Goal: Information Seeking & Learning: Learn about a topic

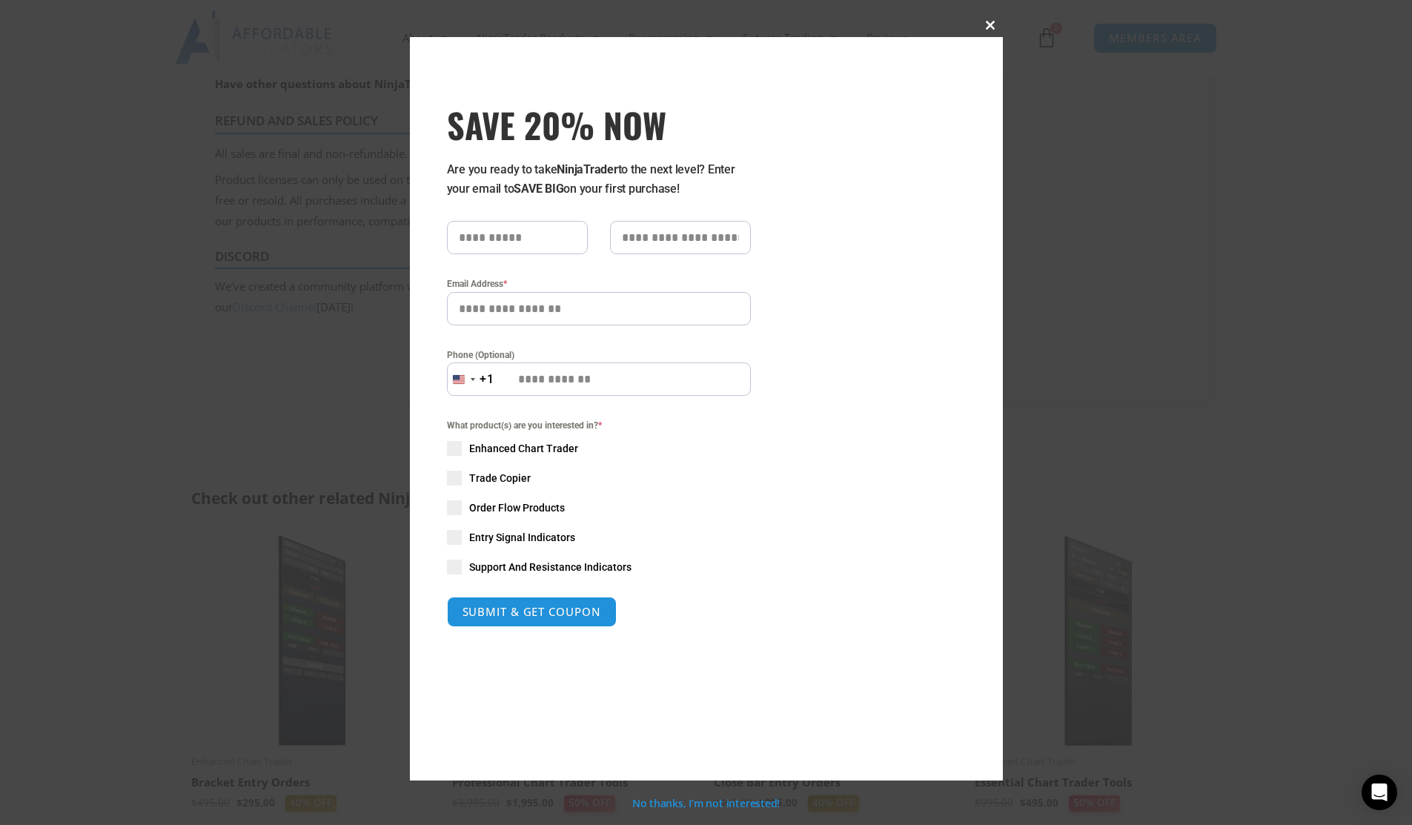
scroll to position [1480, 0]
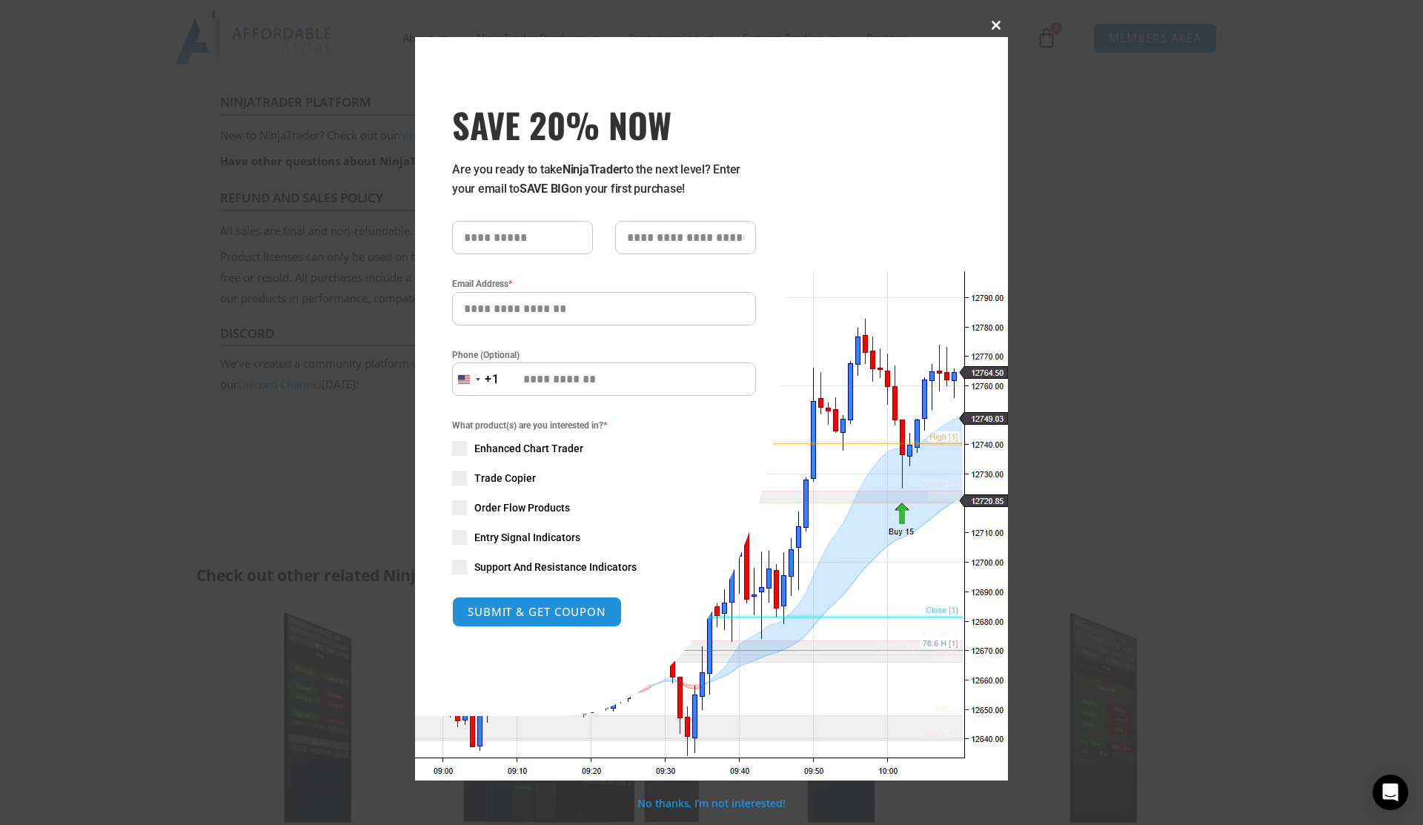
click at [995, 24] on span at bounding box center [996, 25] width 24 height 9
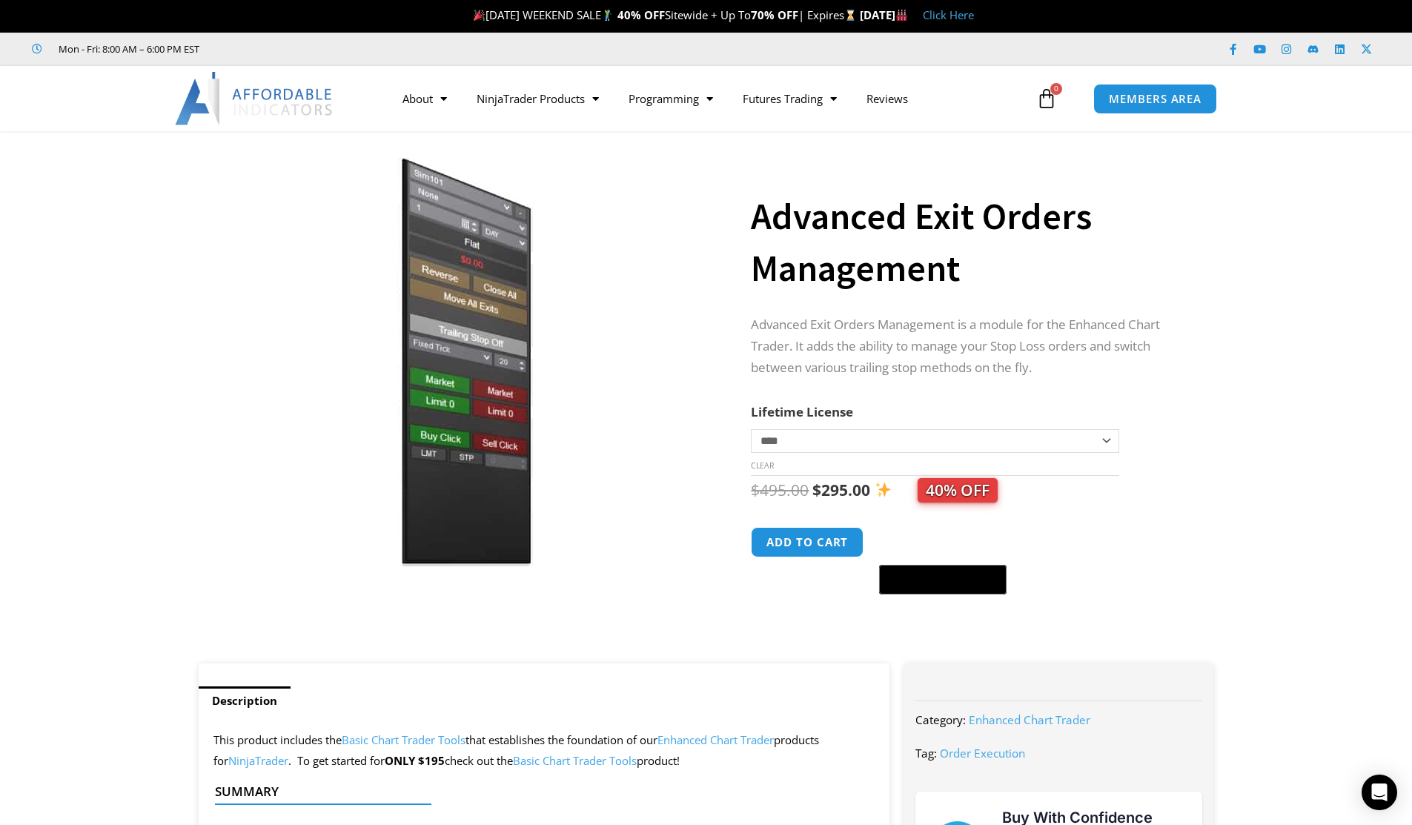
scroll to position [0, 0]
click at [884, 98] on link "Reviews" at bounding box center [887, 99] width 71 height 34
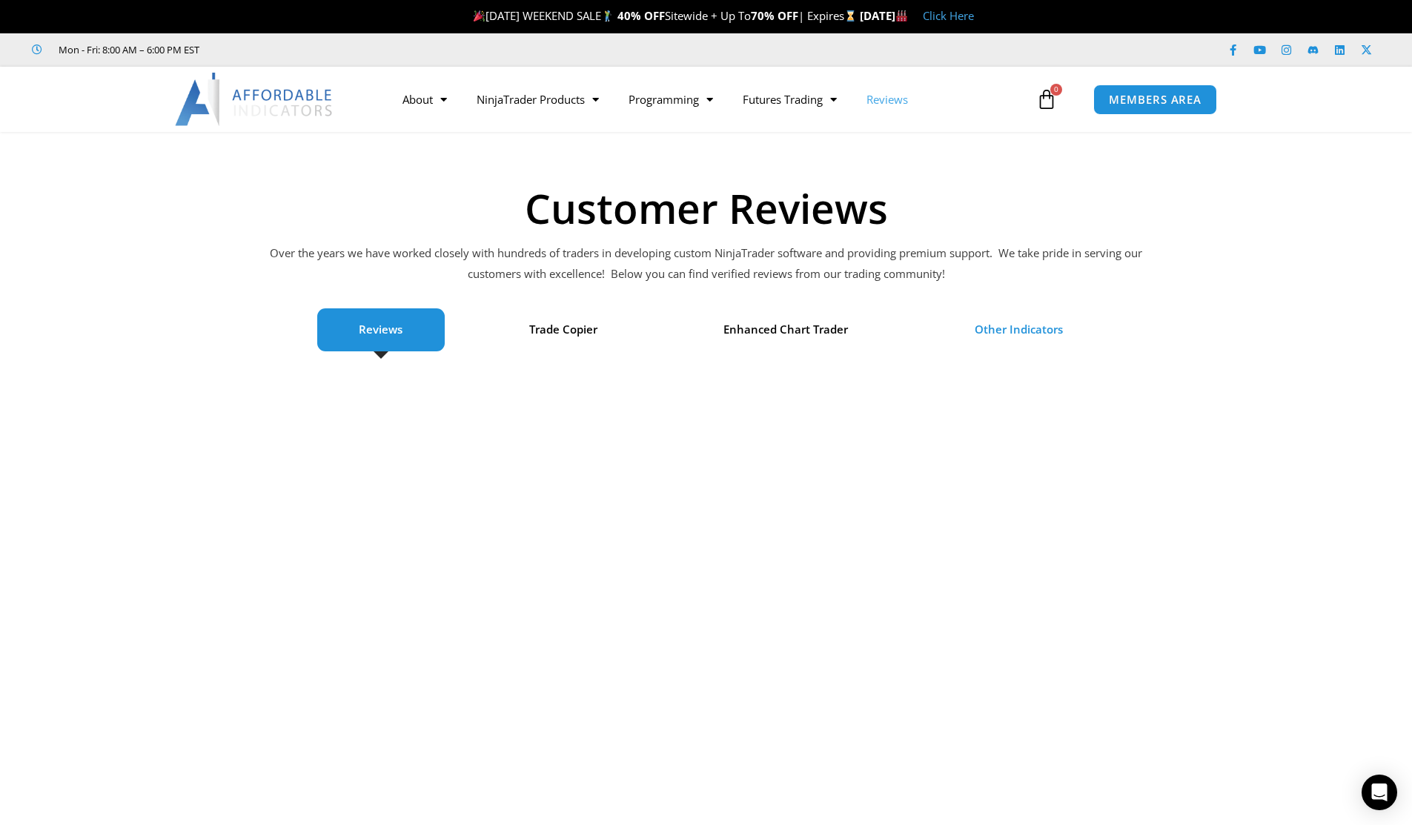
click at [993, 331] on span "Other Indicators" at bounding box center [1019, 329] width 88 height 21
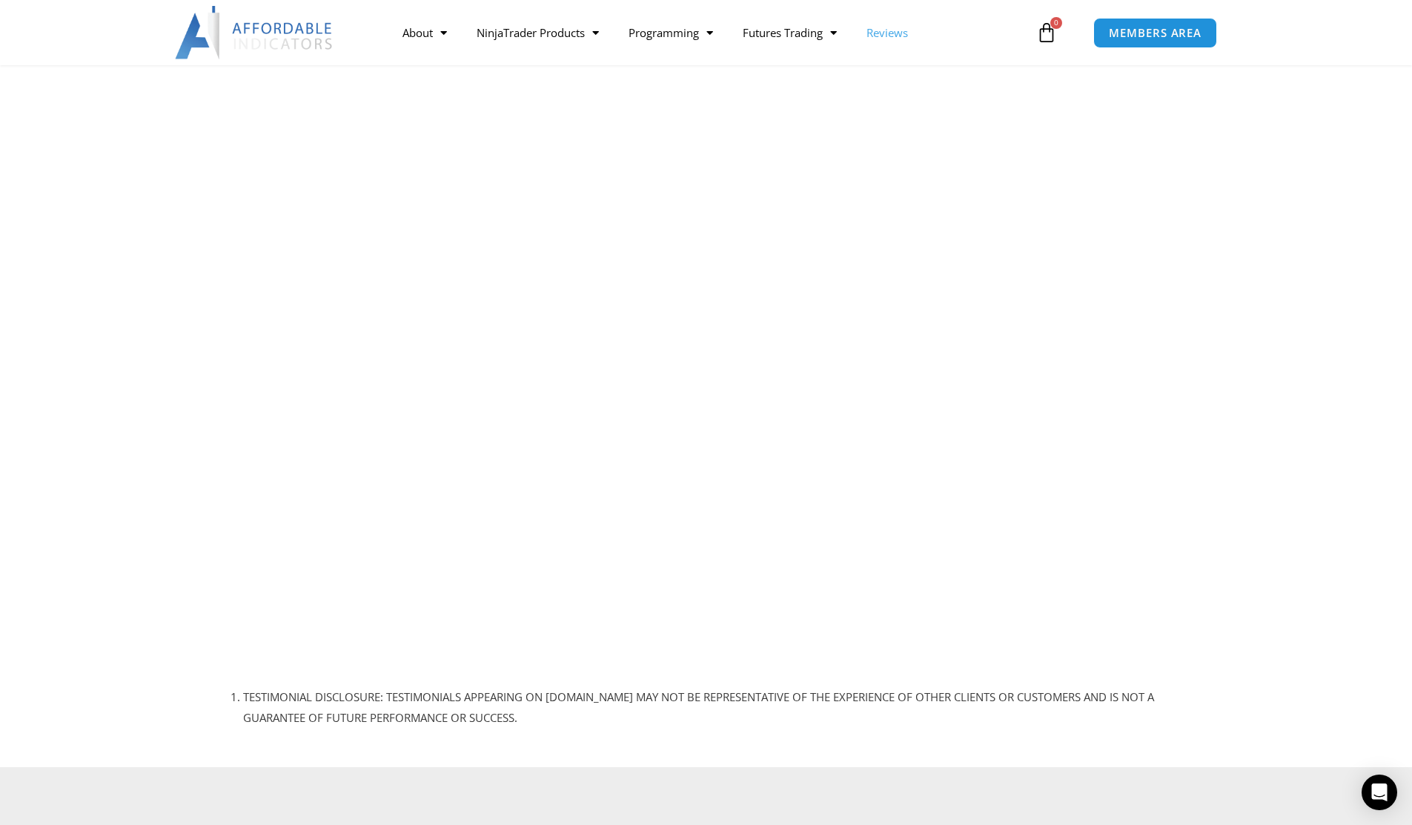
scroll to position [74, 0]
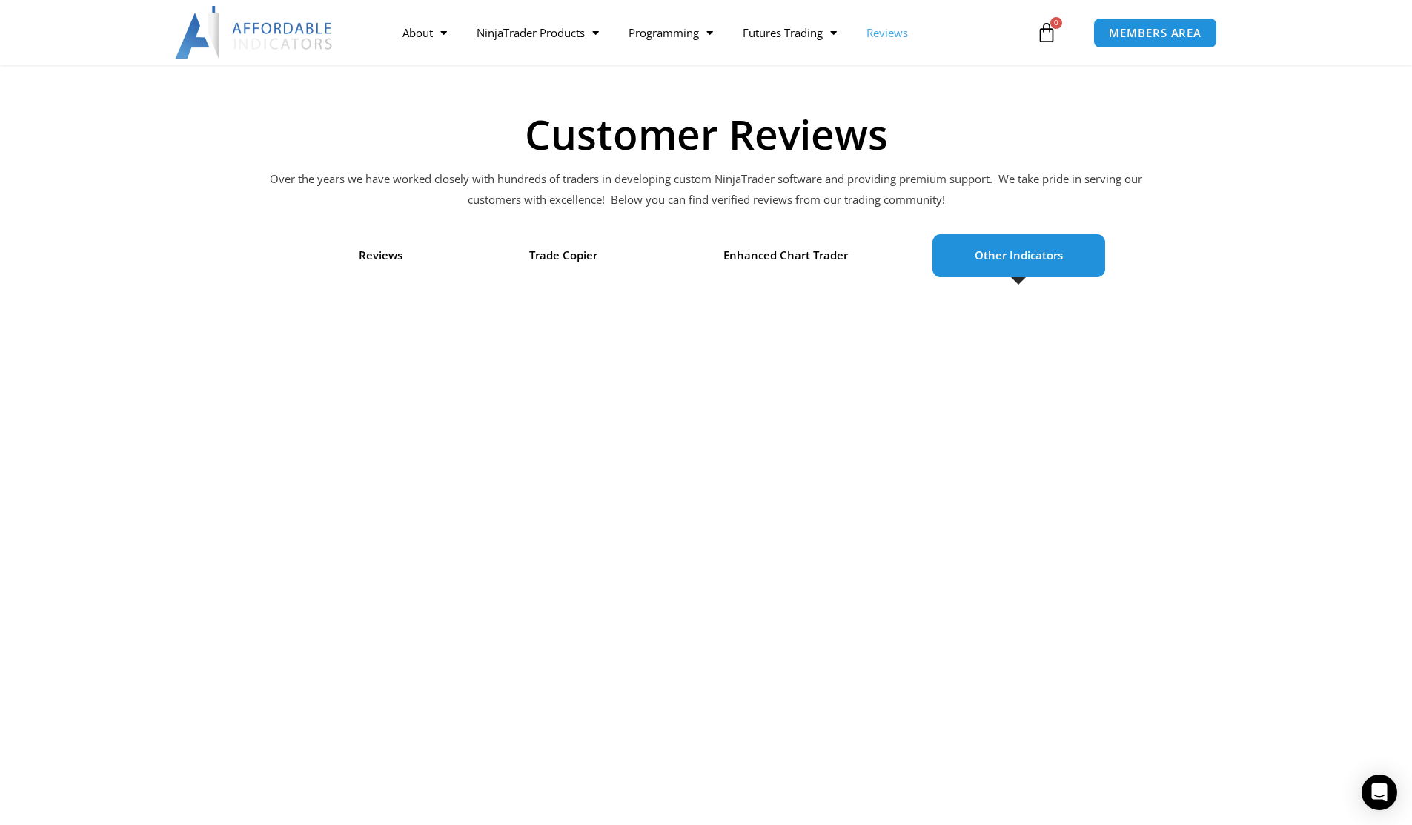
click at [1003, 254] on span "Other Indicators" at bounding box center [1019, 255] width 88 height 21
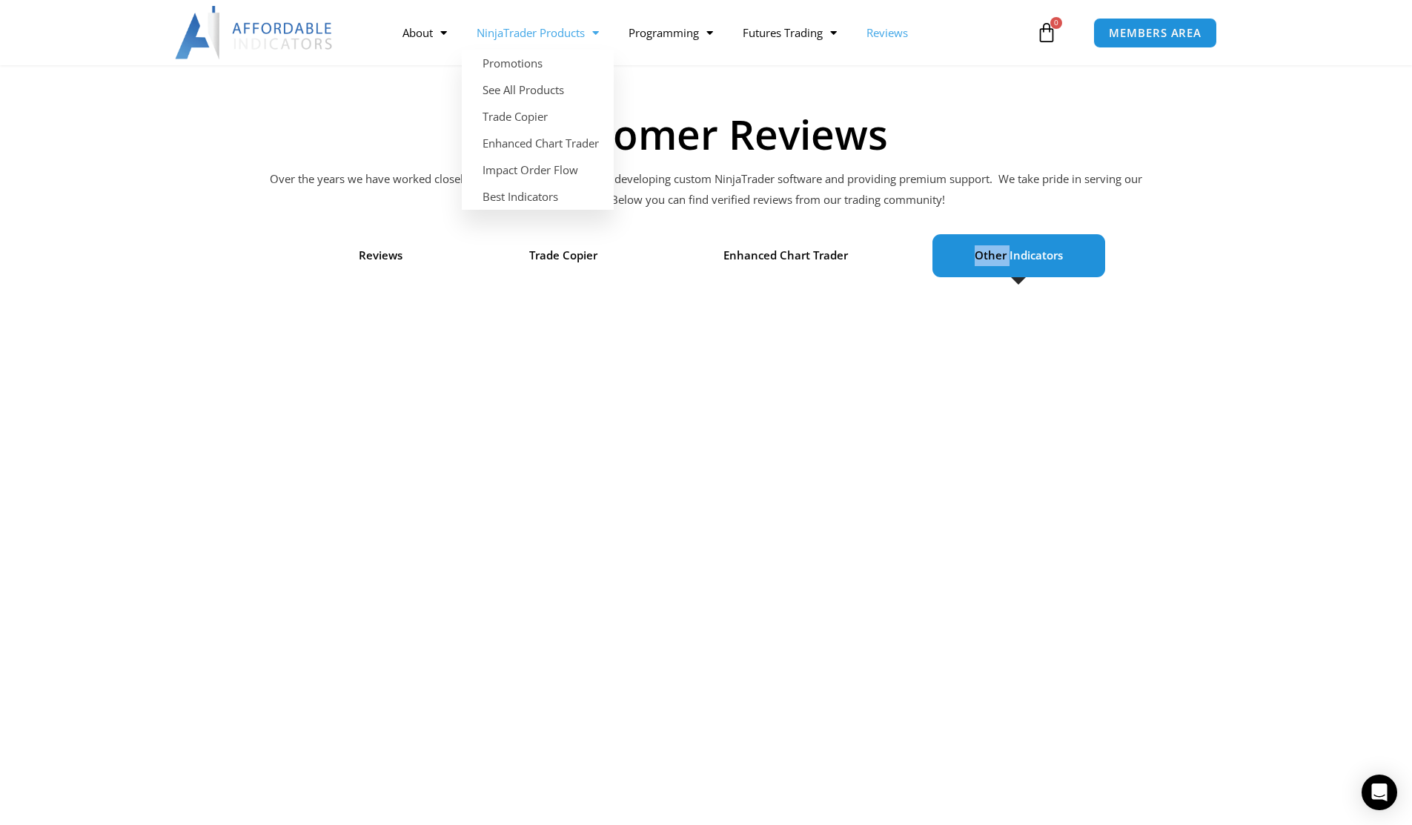
click at [546, 38] on link "NinjaTrader Products" at bounding box center [538, 33] width 152 height 34
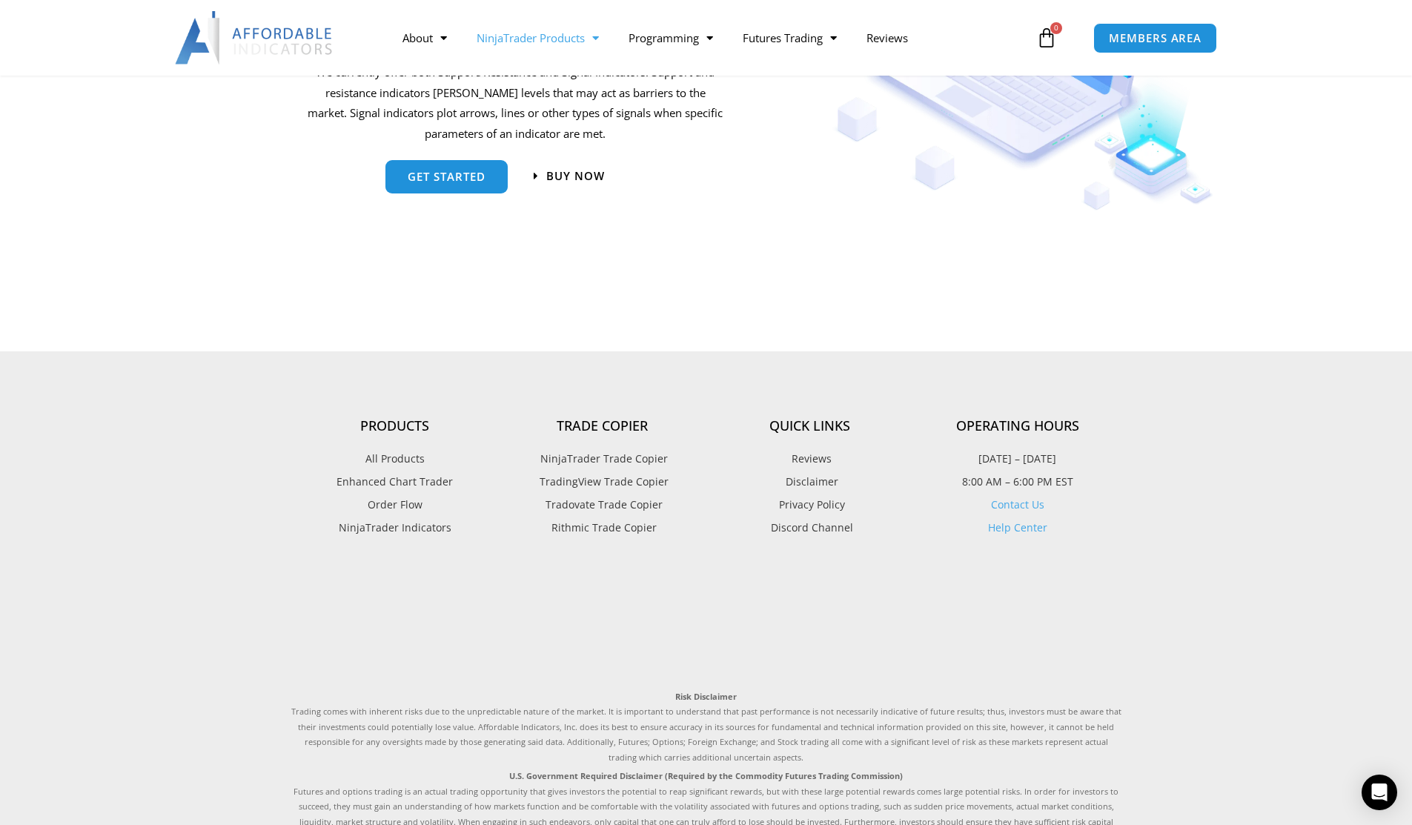
scroll to position [1557, 0]
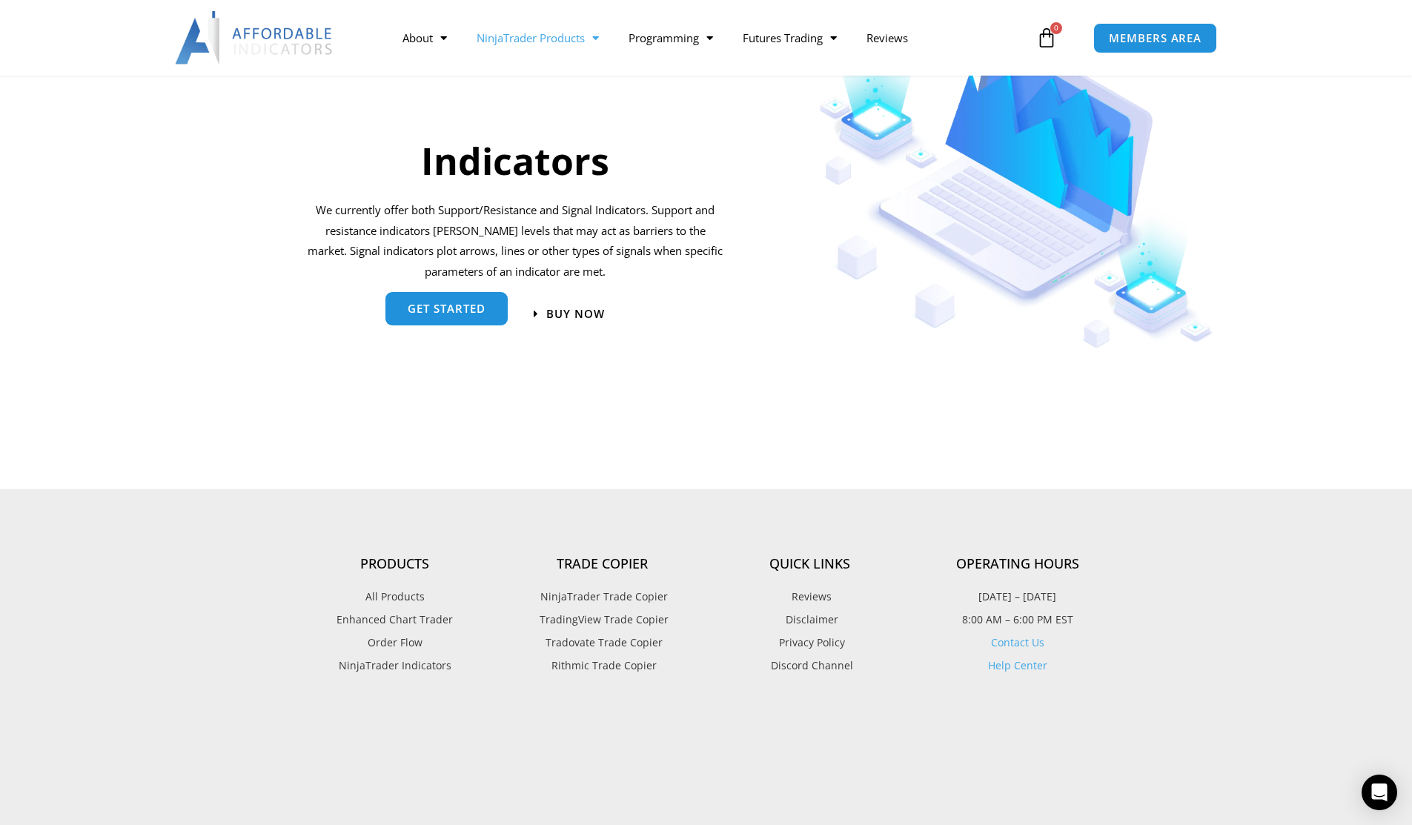
click at [482, 306] on span "get started" at bounding box center [447, 308] width 78 height 11
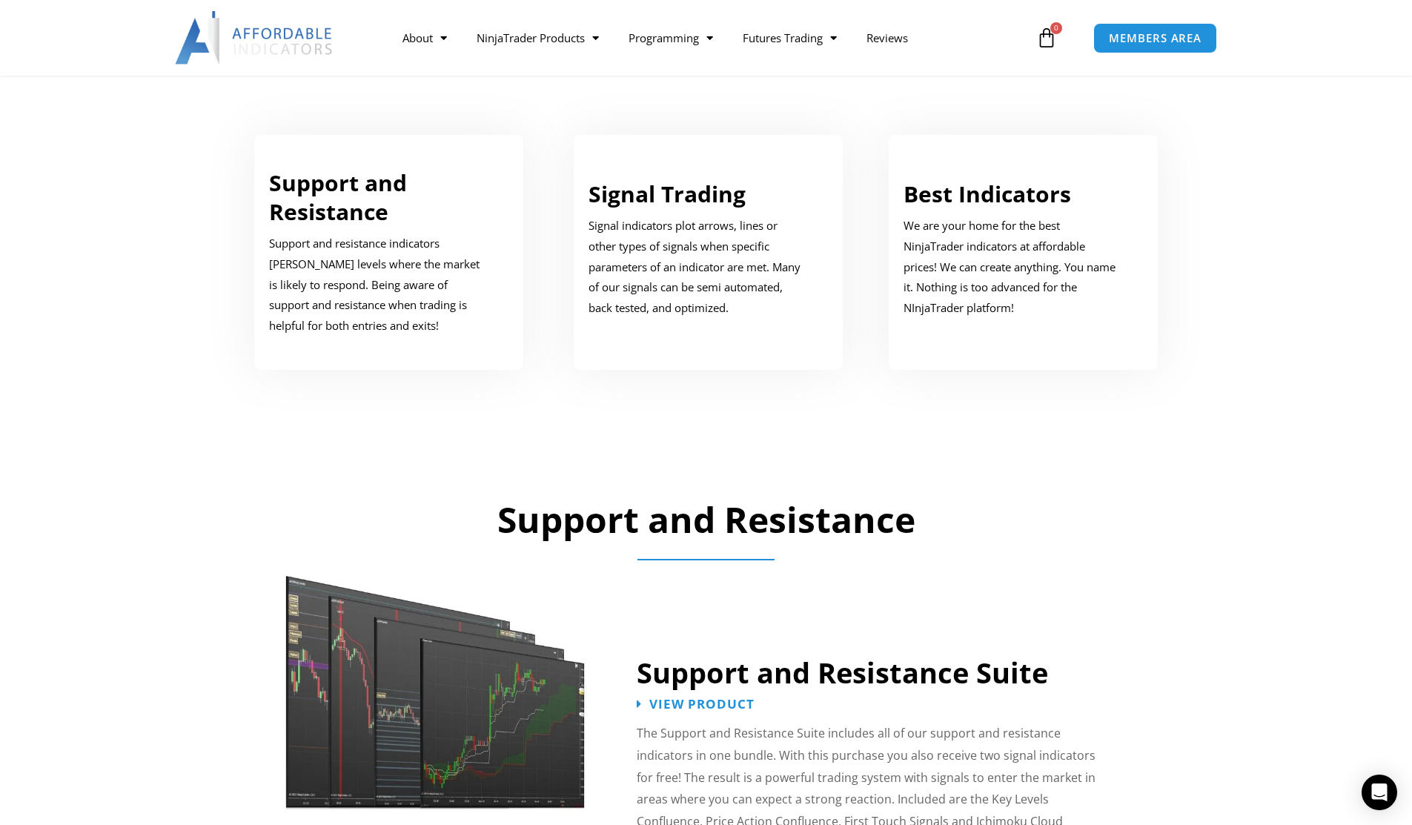
scroll to position [593, 0]
